Goal: Task Accomplishment & Management: Manage account settings

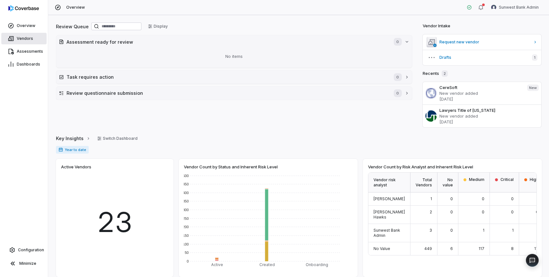
click at [28, 36] on link "Vendors" at bounding box center [23, 39] width 45 height 12
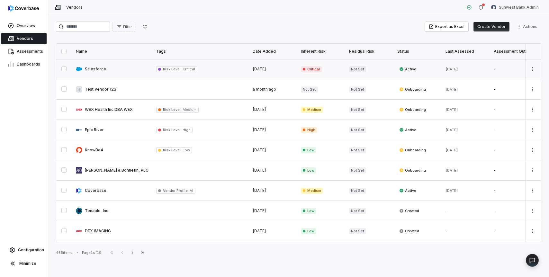
click at [100, 68] on link at bounding box center [112, 69] width 80 height 20
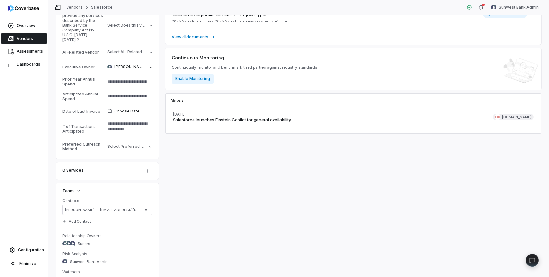
scroll to position [558, 0]
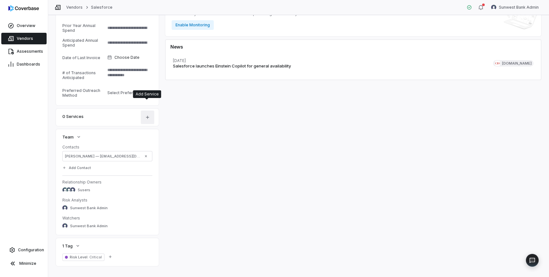
click at [148, 115] on icon "button" at bounding box center [147, 117] width 5 height 5
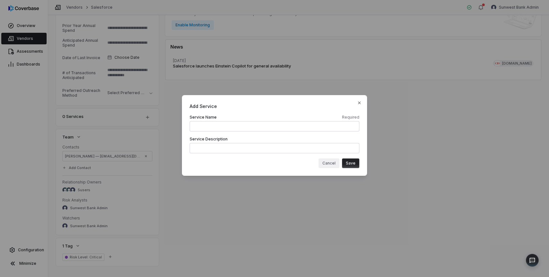
click at [330, 163] on button "Cancel" at bounding box center [329, 164] width 21 height 10
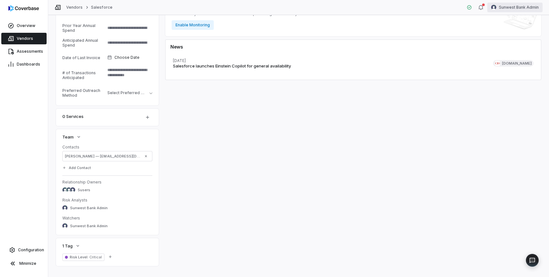
click at [516, 6] on html "**********" at bounding box center [274, 138] width 549 height 277
click at [502, 64] on div "Log out" at bounding box center [515, 59] width 49 height 10
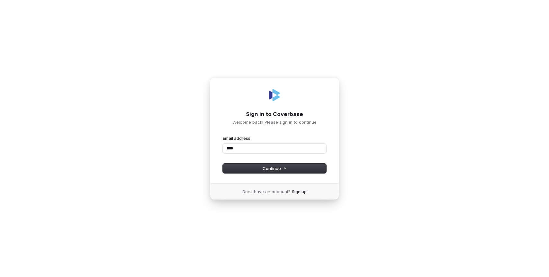
click at [0, 277] on com-1password-button at bounding box center [0, 277] width 0 height 0
type input "**********"
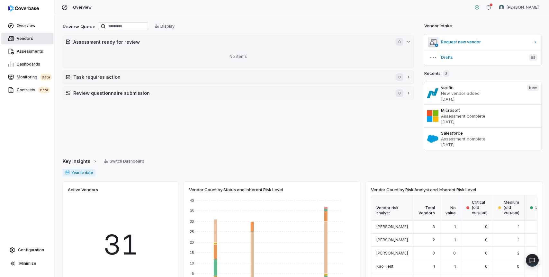
click at [19, 38] on span "Vendors" at bounding box center [25, 38] width 16 height 5
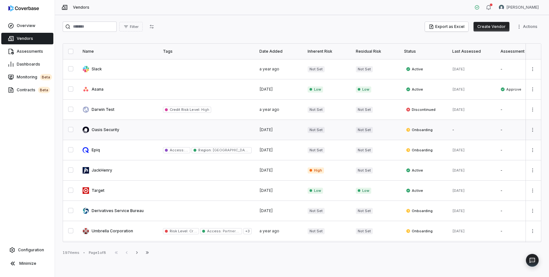
click at [116, 132] on link at bounding box center [119, 130] width 80 height 20
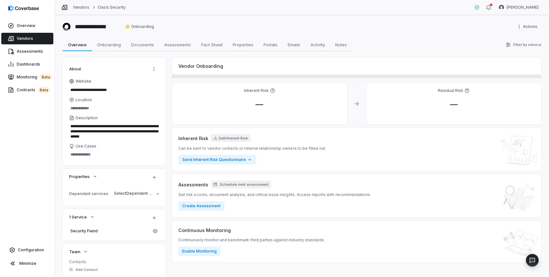
scroll to position [56, 0]
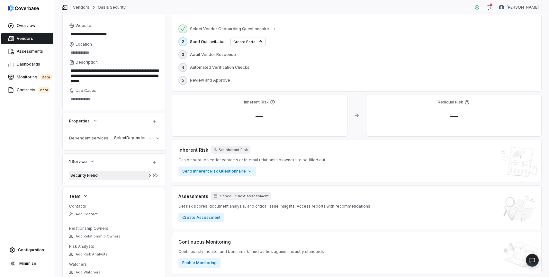
click at [119, 177] on span "Security Fiend" at bounding box center [109, 175] width 78 height 5
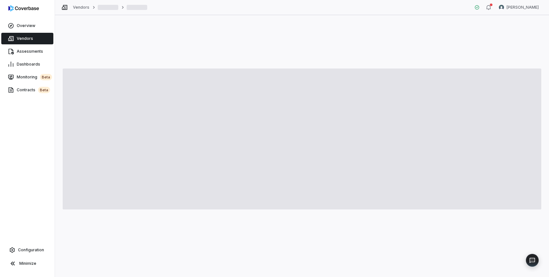
type textarea "*"
